Goal: Task Accomplishment & Management: Use online tool/utility

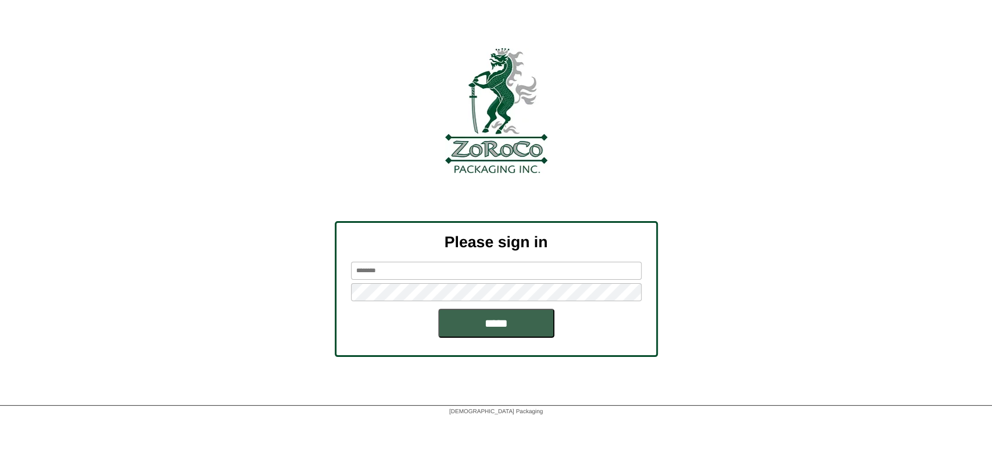
type input "********"
click at [507, 275] on input "********" at bounding box center [496, 271] width 290 height 18
click at [471, 315] on input "*****" at bounding box center [496, 323] width 116 height 29
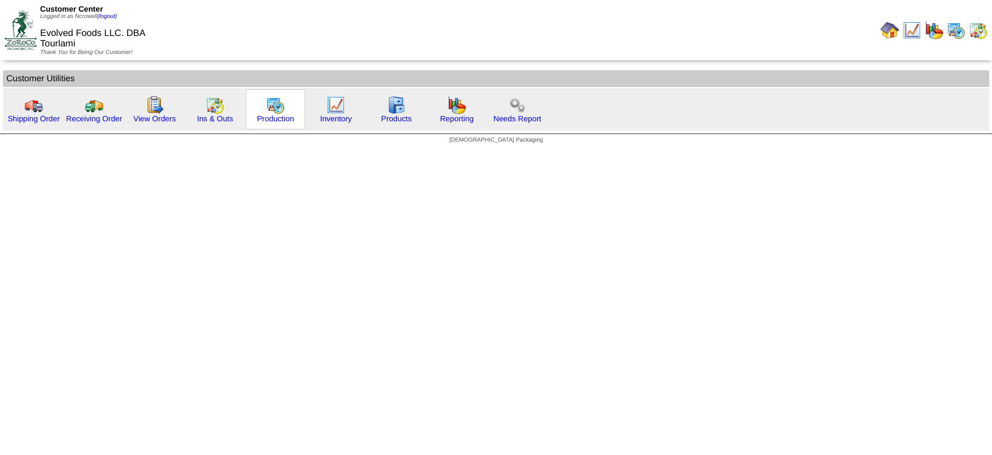
click at [261, 112] on div "Production" at bounding box center [275, 109] width 59 height 40
click at [267, 105] on img at bounding box center [275, 105] width 19 height 19
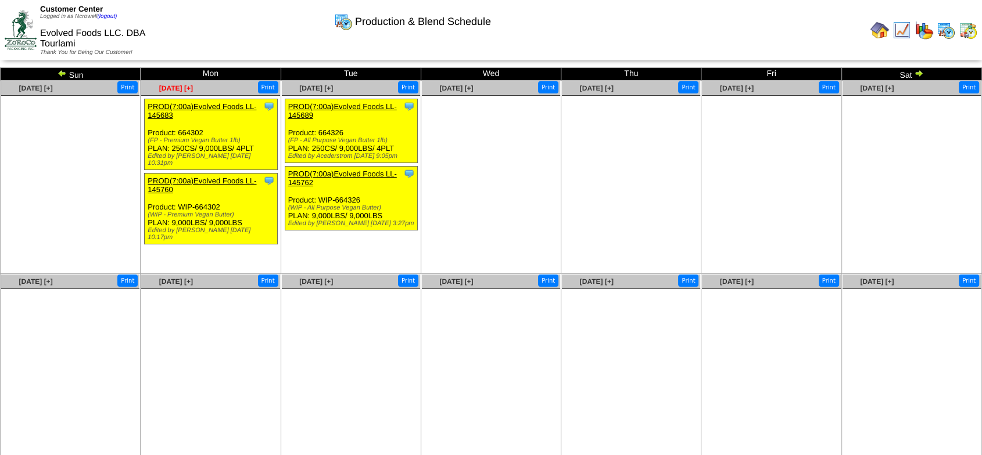
click at [186, 88] on span "[DATE] [+]" at bounding box center [176, 88] width 34 height 8
click at [209, 177] on link "PROD(7:00a)Evolved Foods LL-145760" at bounding box center [202, 185] width 109 height 17
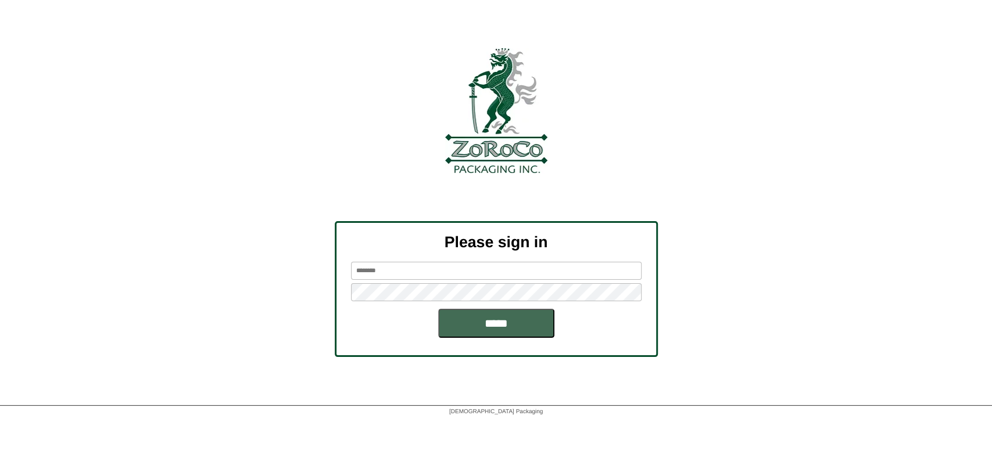
type input "********"
click at [472, 319] on input "*****" at bounding box center [496, 323] width 116 height 29
drag, startPoint x: 518, startPoint y: 329, endPoint x: 490, endPoint y: 318, distance: 30.0
click at [518, 329] on input "*****" at bounding box center [496, 323] width 116 height 29
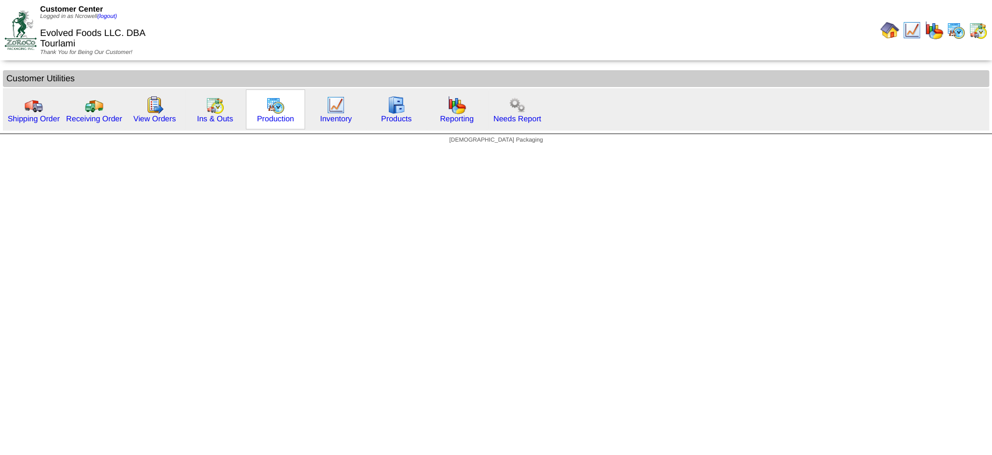
click at [292, 110] on div "Production" at bounding box center [275, 109] width 59 height 40
click at [288, 116] on link "Production" at bounding box center [275, 118] width 37 height 9
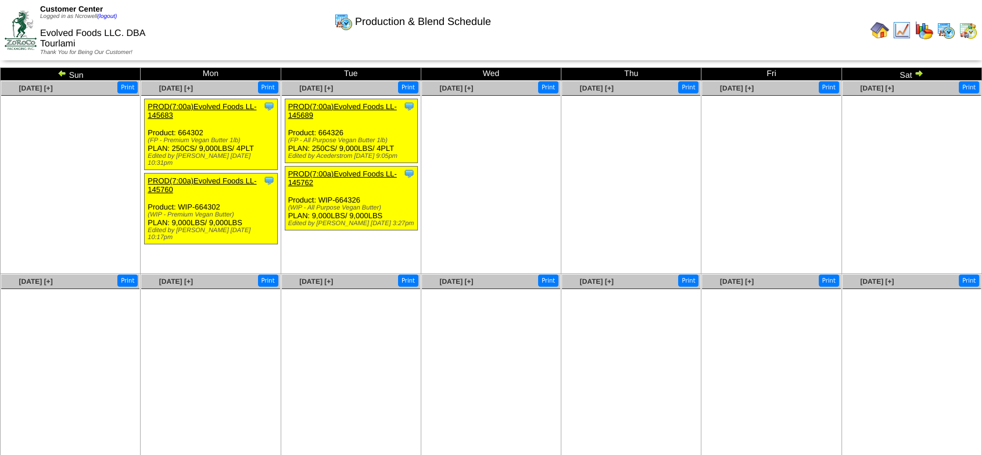
click at [234, 158] on div "Clone Item PROD(7:00a)Evolved Foods LL-145683 Evolved Foods LLC. DBA Tourlami S…" at bounding box center [211, 134] width 133 height 71
click at [878, 24] on img at bounding box center [879, 30] width 19 height 19
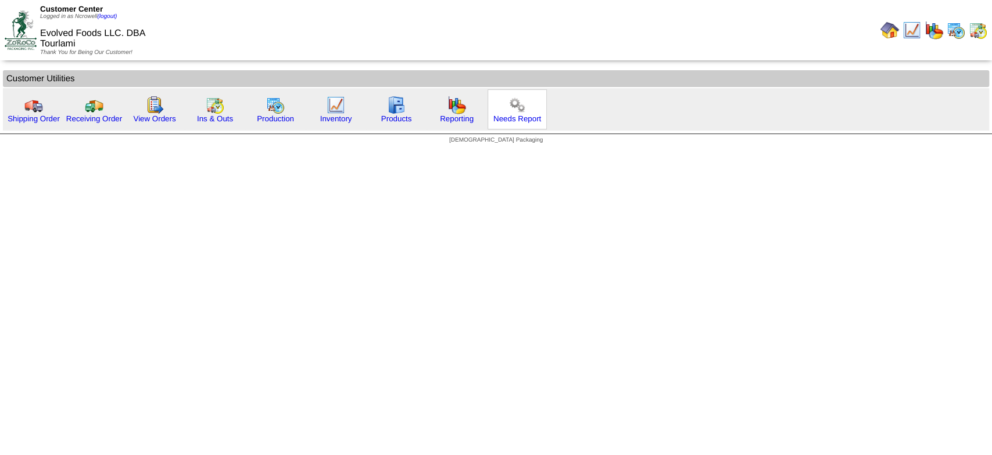
click at [508, 111] on img at bounding box center [517, 105] width 19 height 19
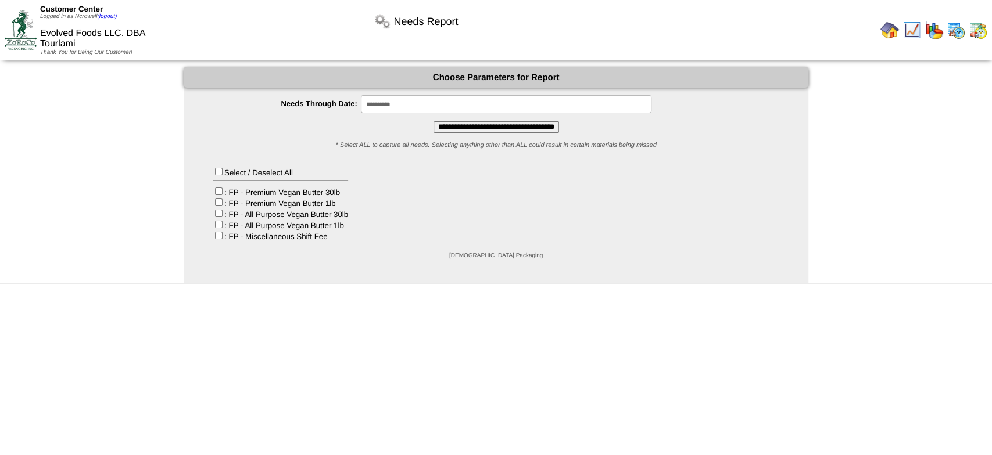
click at [488, 129] on input "**********" at bounding box center [495, 127] width 125 height 12
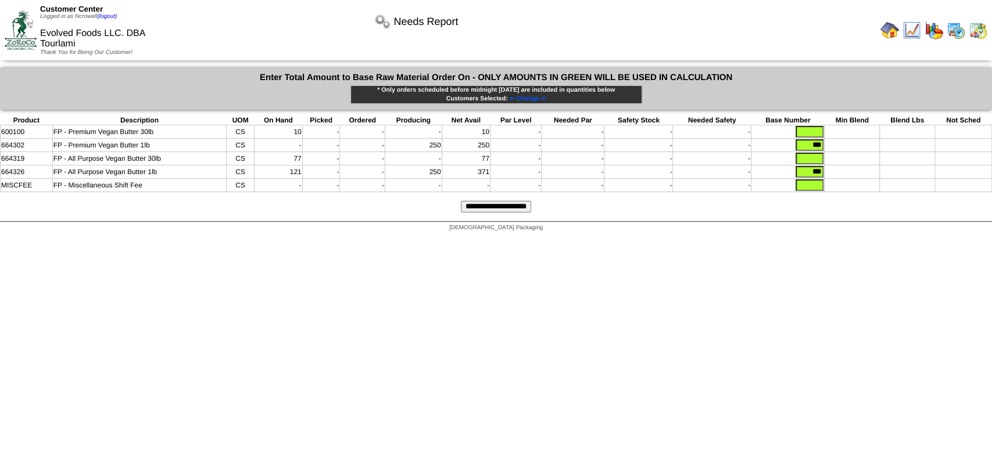
click at [498, 206] on input "**********" at bounding box center [496, 207] width 70 height 12
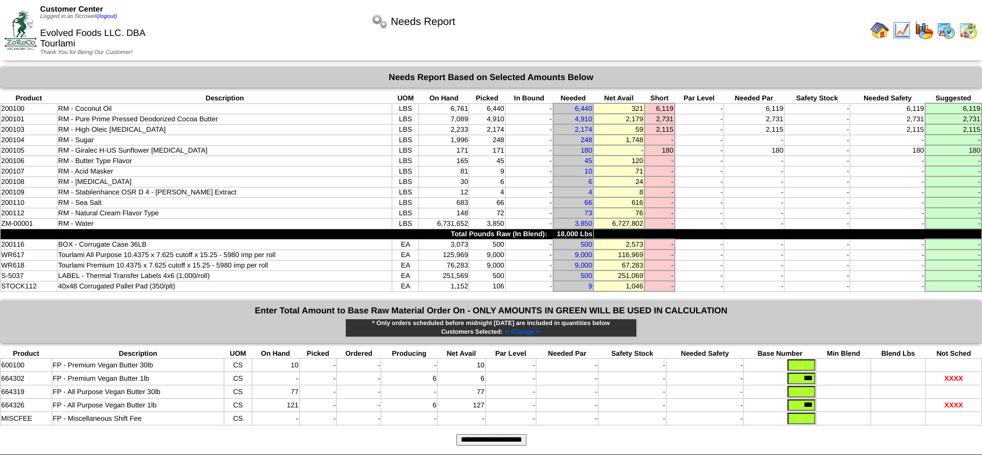
click at [84, 198] on td "RM - Sea Salt" at bounding box center [225, 203] width 335 height 10
drag, startPoint x: 74, startPoint y: 194, endPoint x: 452, endPoint y: 190, distance: 378.2
click at [452, 190] on tbody "Product Description UOM On Hand Picked In Bound Needed Net Avail Short Par Leve…" at bounding box center [491, 193] width 981 height 198
click at [455, 198] on td "683" at bounding box center [444, 203] width 50 height 10
drag, startPoint x: 465, startPoint y: 199, endPoint x: 453, endPoint y: 199, distance: 12.2
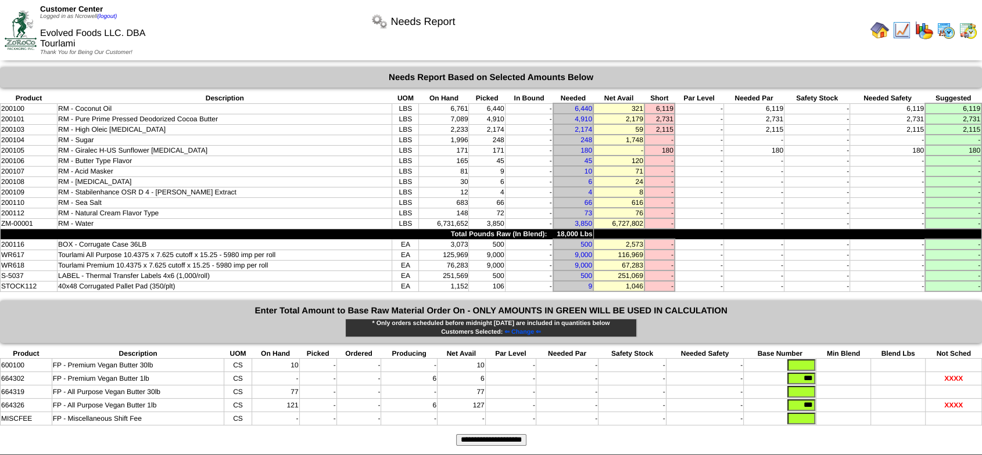
click at [453, 199] on td "683" at bounding box center [444, 203] width 50 height 10
click at [144, 138] on td "RM - Sugar" at bounding box center [225, 140] width 335 height 10
click at [122, 135] on td "RM - Sugar" at bounding box center [225, 140] width 335 height 10
click at [100, 106] on td "RM - Coconut Oil" at bounding box center [225, 108] width 335 height 10
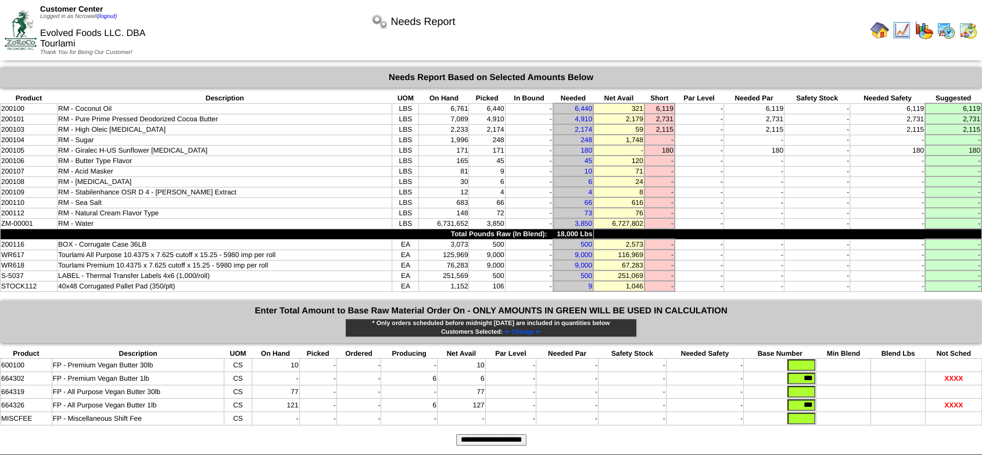
click at [102, 128] on td "RM - High Oleic [MEDICAL_DATA]" at bounding box center [225, 129] width 335 height 10
click at [102, 116] on td "RM - Pure Prime Pressed Deodorized Cocoa Butter" at bounding box center [225, 119] width 335 height 10
click at [92, 146] on td "RM - Giralec H-US Sunflower [MEDICAL_DATA]" at bounding box center [225, 150] width 335 height 10
click at [91, 156] on td "RM - Butter Type Flavor" at bounding box center [225, 161] width 335 height 10
click at [632, 159] on td "120" at bounding box center [618, 161] width 51 height 10
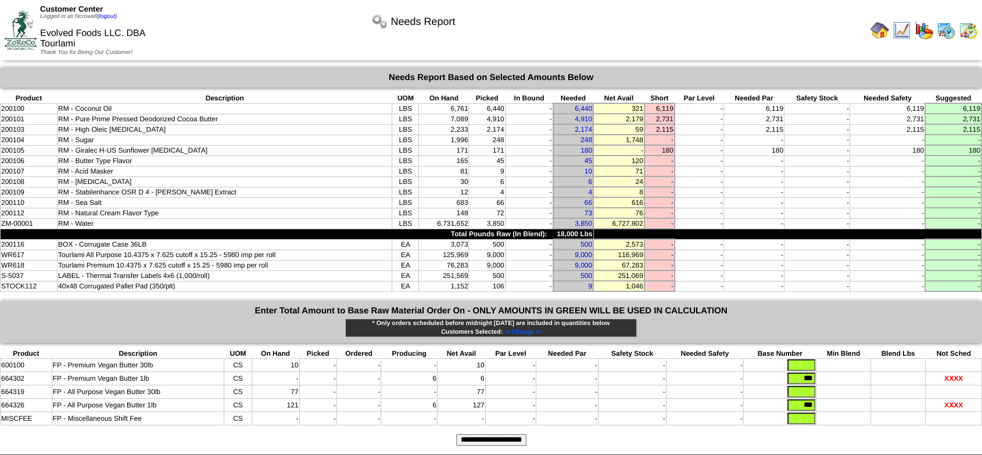
drag, startPoint x: 622, startPoint y: 157, endPoint x: 648, endPoint y: 156, distance: 26.1
click at [648, 156] on tr "200106 RM - Butter Type Flavor LBS 165 45 - 45 120 - - - - - -" at bounding box center [491, 161] width 981 height 10
click at [95, 169] on td "RM - Acid Masker" at bounding box center [225, 171] width 335 height 10
click at [94, 177] on td "RM - [MEDICAL_DATA]" at bounding box center [225, 182] width 335 height 10
click at [92, 187] on td "RM - Stabilenhance OSR D 4 - [PERSON_NAME] Extract" at bounding box center [225, 192] width 335 height 10
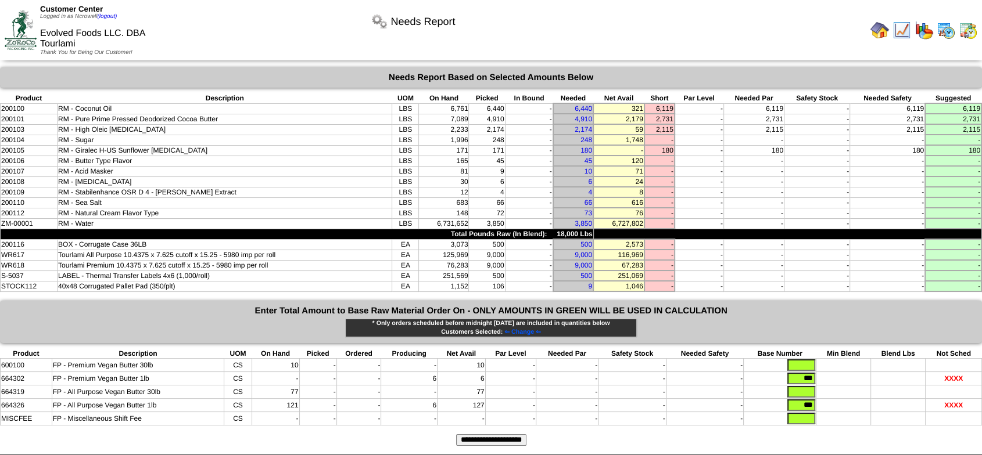
click at [87, 199] on td "RM - Sea Salt" at bounding box center [225, 203] width 335 height 10
click at [141, 208] on td "RM - Natural Cream Flavor Type" at bounding box center [225, 213] width 335 height 10
click at [804, 360] on input "text" at bounding box center [801, 366] width 28 height 12
type input "**"
click at [465, 435] on input "**********" at bounding box center [491, 441] width 70 height 12
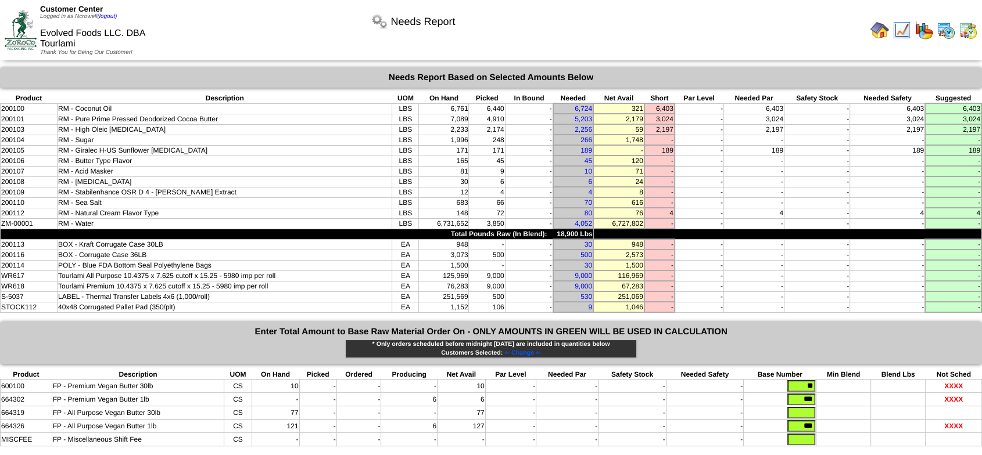
click at [444, 260] on td "1,500" at bounding box center [444, 265] width 50 height 10
drag, startPoint x: 448, startPoint y: 253, endPoint x: 464, endPoint y: 254, distance: 16.3
click at [464, 260] on td "1,500" at bounding box center [444, 265] width 50 height 10
click at [458, 260] on td "1,500" at bounding box center [444, 265] width 50 height 10
click at [457, 260] on td "1,500" at bounding box center [444, 265] width 50 height 10
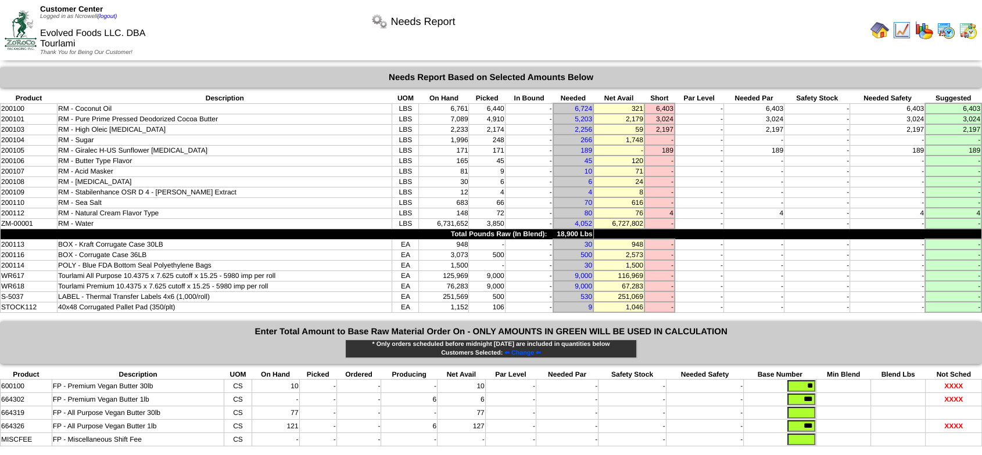
drag, startPoint x: 453, startPoint y: 236, endPoint x: 465, endPoint y: 236, distance: 11.6
click at [465, 239] on td "948" at bounding box center [444, 244] width 50 height 10
click at [428, 240] on td "948" at bounding box center [444, 244] width 50 height 10
click at [455, 250] on td "3,073" at bounding box center [444, 255] width 50 height 10
